Goal: Transaction & Acquisition: Purchase product/service

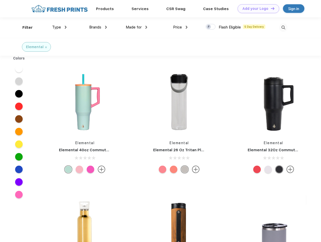
scroll to position [0, 0]
click at [257, 9] on link "Add your Logo Design Tool" at bounding box center [259, 8] width 42 height 9
click at [24, 27] on div "Filter" at bounding box center [27, 28] width 10 height 6
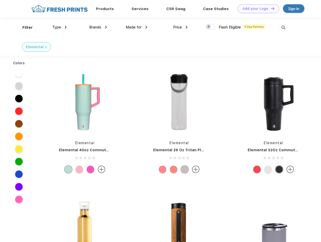
click at [60, 27] on span "Type" at bounding box center [56, 27] width 9 height 5
click at [98, 27] on span "Brands" at bounding box center [95, 27] width 12 height 5
click at [137, 27] on span "Made for" at bounding box center [134, 27] width 16 height 5
click at [181, 27] on span "Price" at bounding box center [177, 27] width 9 height 5
click at [211, 27] on div at bounding box center [211, 27] width 10 height 6
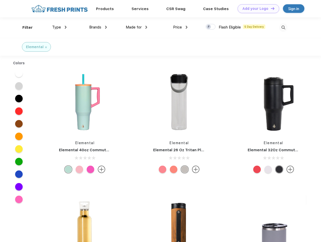
click at [209, 27] on input "checkbox" at bounding box center [207, 25] width 3 height 3
checkbox input "true"
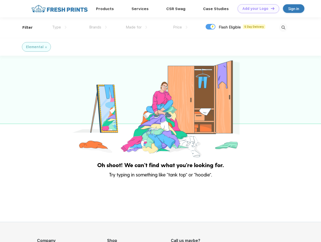
click at [284, 27] on img at bounding box center [283, 27] width 8 height 8
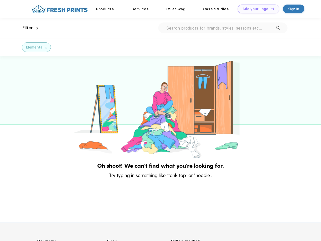
click at [19, 69] on div at bounding box center [160, 107] width 321 height 103
click at [19, 81] on div at bounding box center [160, 107] width 321 height 103
